Goal: Transaction & Acquisition: Purchase product/service

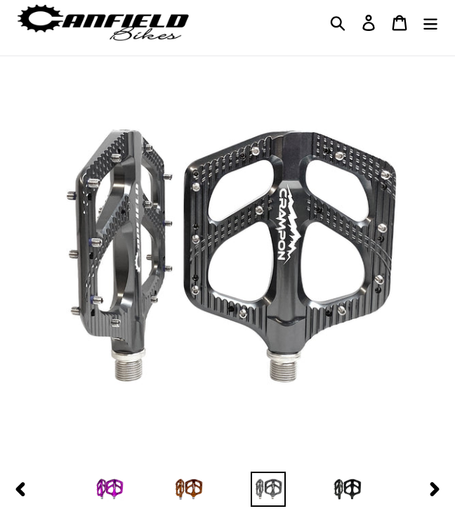
select select "highest-rating"
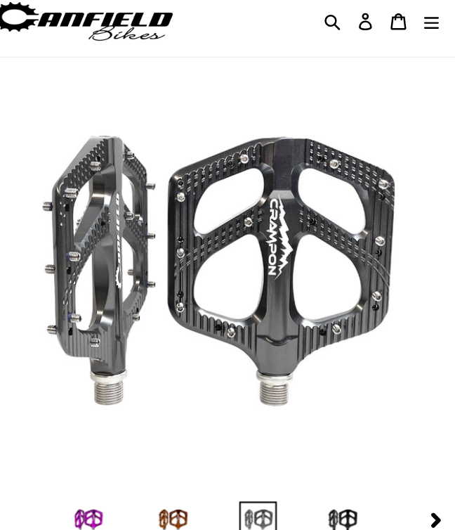
scroll to position [41, 0]
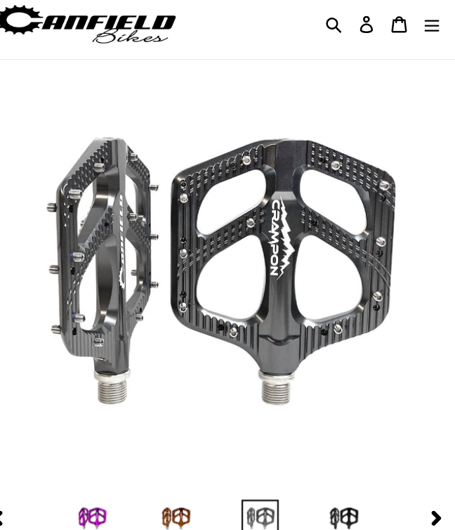
click at [92, 506] on img at bounding box center [109, 488] width 35 height 35
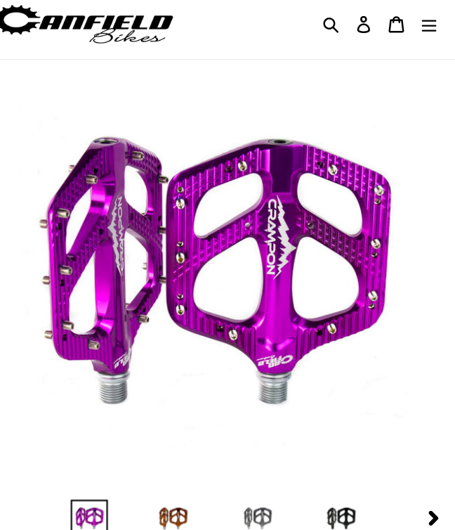
scroll to position [41, 0]
click at [171, 503] on img at bounding box center [188, 488] width 35 height 35
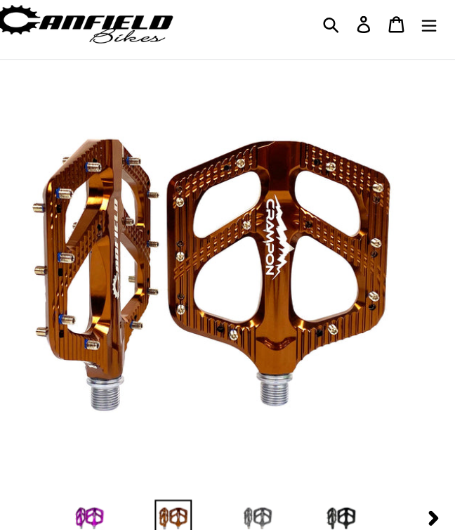
click at [417, 501] on button "Next slide" at bounding box center [434, 488] width 35 height 25
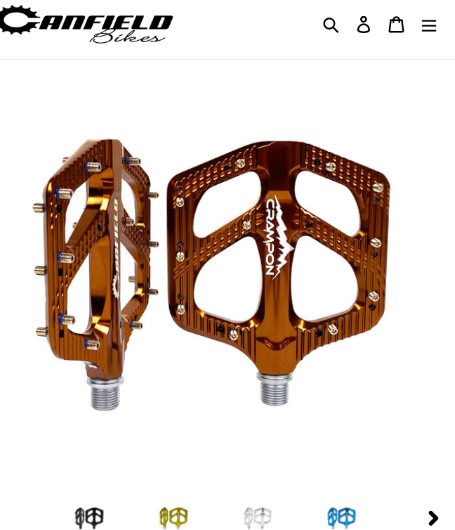
click at [428, 496] on icon "button" at bounding box center [435, 489] width 14 height 14
click at [171, 506] on img at bounding box center [188, 488] width 35 height 35
select select "PNW GREEN"
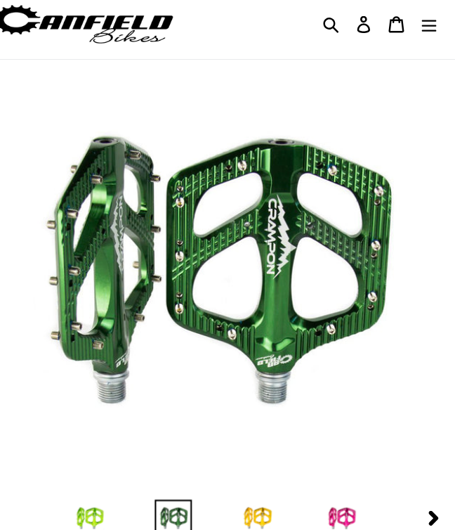
click at [424, 30] on icon "Menu" at bounding box center [431, 23] width 14 height 11
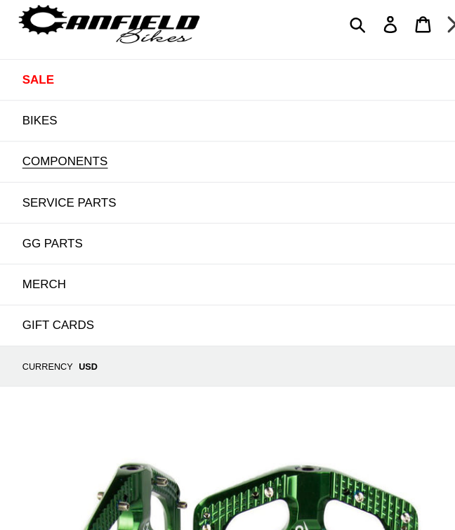
scroll to position [41, 0]
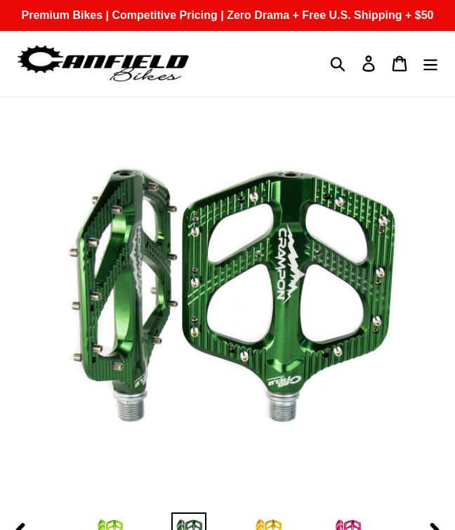
select select "GRAY"
select select "highest-rating"
select select "GRAY"
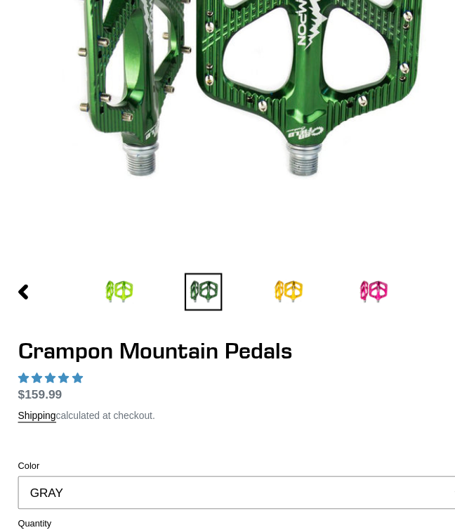
select select "highest-rating"
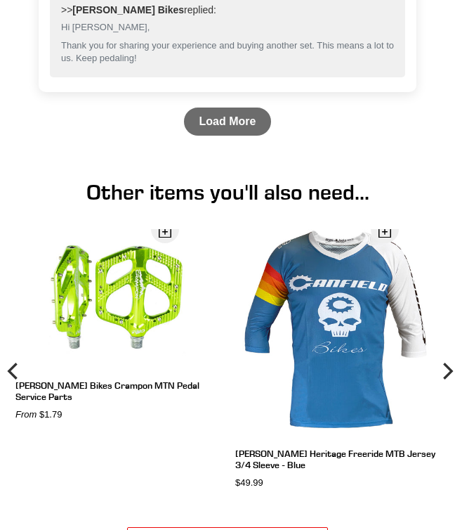
scroll to position [4328, 0]
click at [221, 136] on link "Load More" at bounding box center [228, 121] width 88 height 28
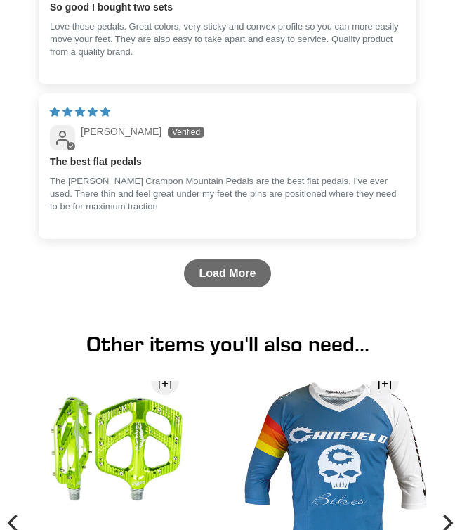
scroll to position [6157, 0]
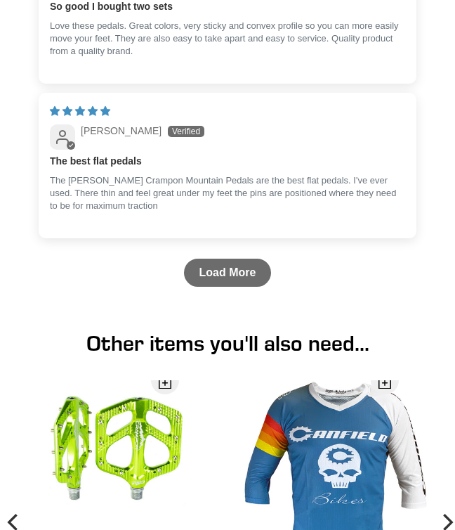
click at [202, 287] on link "Load More" at bounding box center [228, 273] width 88 height 28
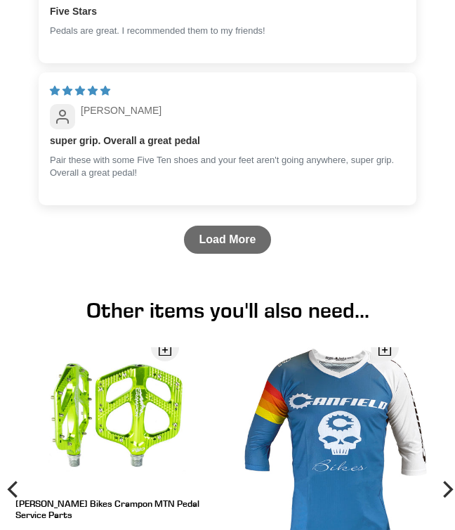
scroll to position [8006, 0]
click at [247, 254] on link "Load More" at bounding box center [228, 239] width 88 height 28
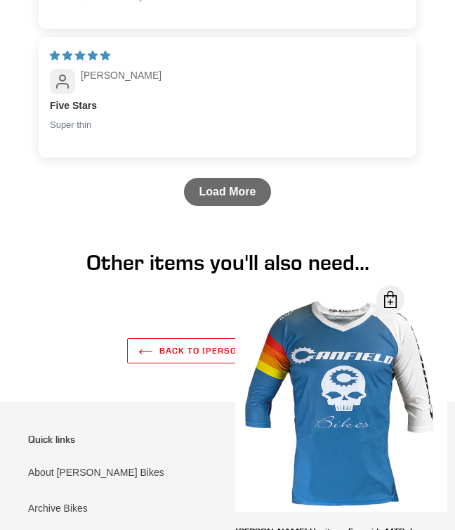
scroll to position [9343, 0]
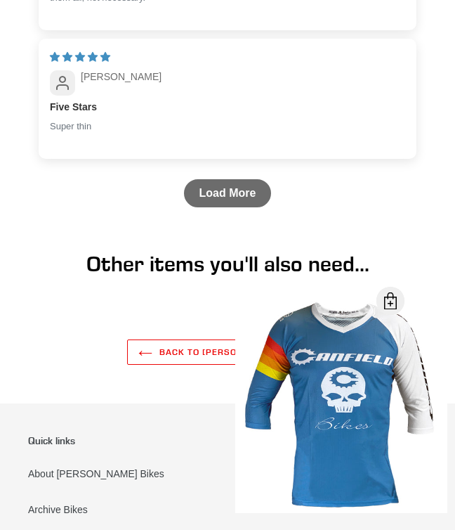
click at [244, 207] on link "Load More" at bounding box center [228, 193] width 88 height 28
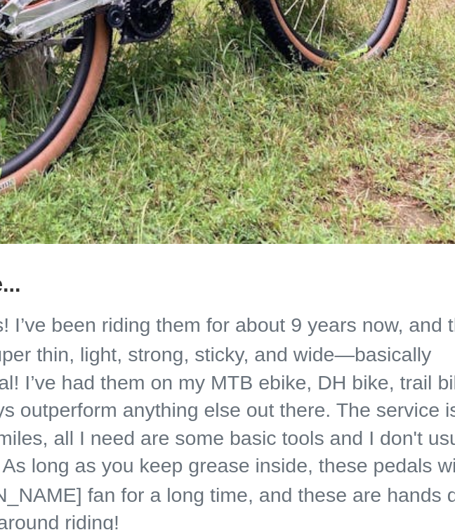
scroll to position [6525, 0]
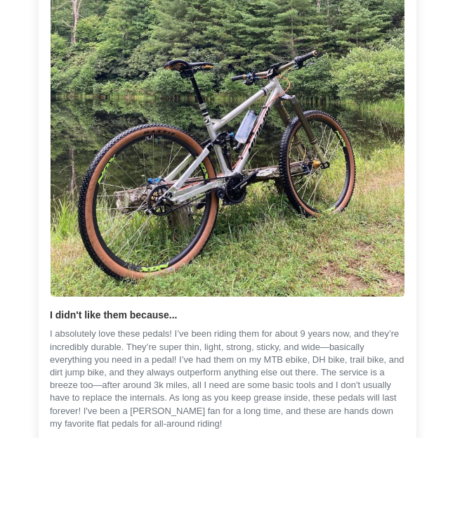
click at [314, 228] on img "Link to user picture 1" at bounding box center [228, 167] width 354 height 443
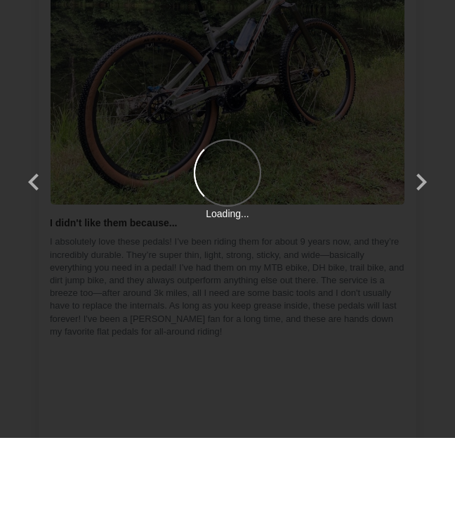
scroll to position [0, 0]
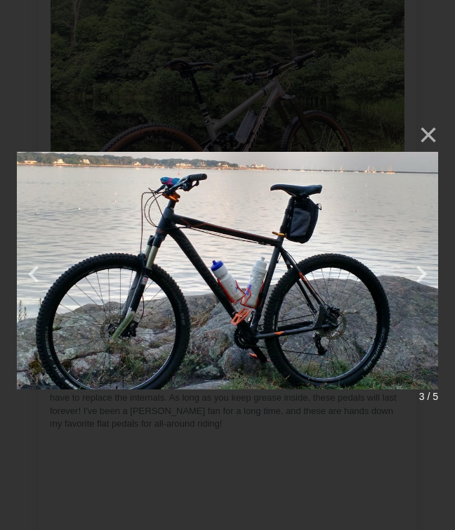
click at [426, 125] on button "×" at bounding box center [422, 135] width 34 height 34
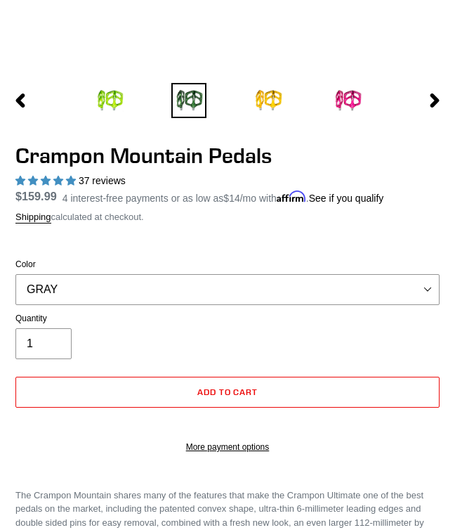
scroll to position [430, 0]
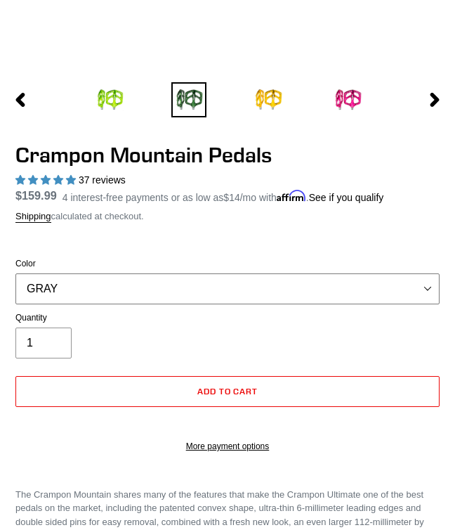
click at [426, 304] on select "GRAY BLACK STEALTH - Sold out POLISHED RED BLUE BAJA GOLD ORANGE PNW GREEN GOLD…" at bounding box center [227, 288] width 424 height 31
select select "PNW GREEN"
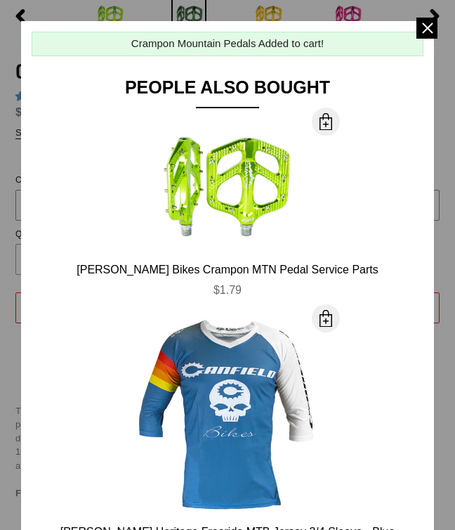
scroll to position [0, 0]
click at [424, 25] on span at bounding box center [427, 28] width 21 height 21
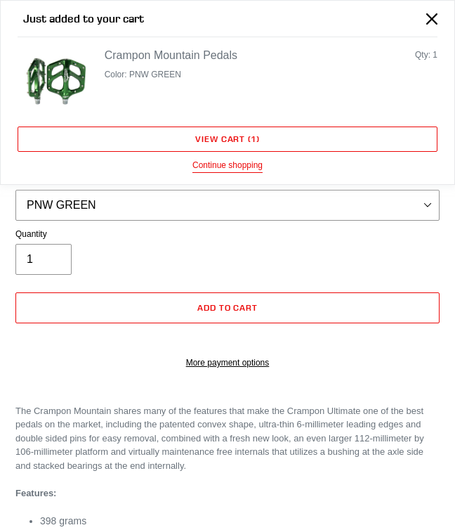
click at [310, 136] on link "View cart ( 1 )" at bounding box center [228, 138] width 420 height 25
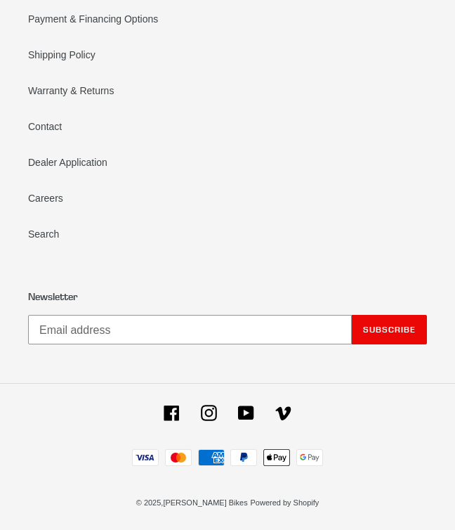
scroll to position [1319, 0]
